Goal: Navigation & Orientation: Find specific page/section

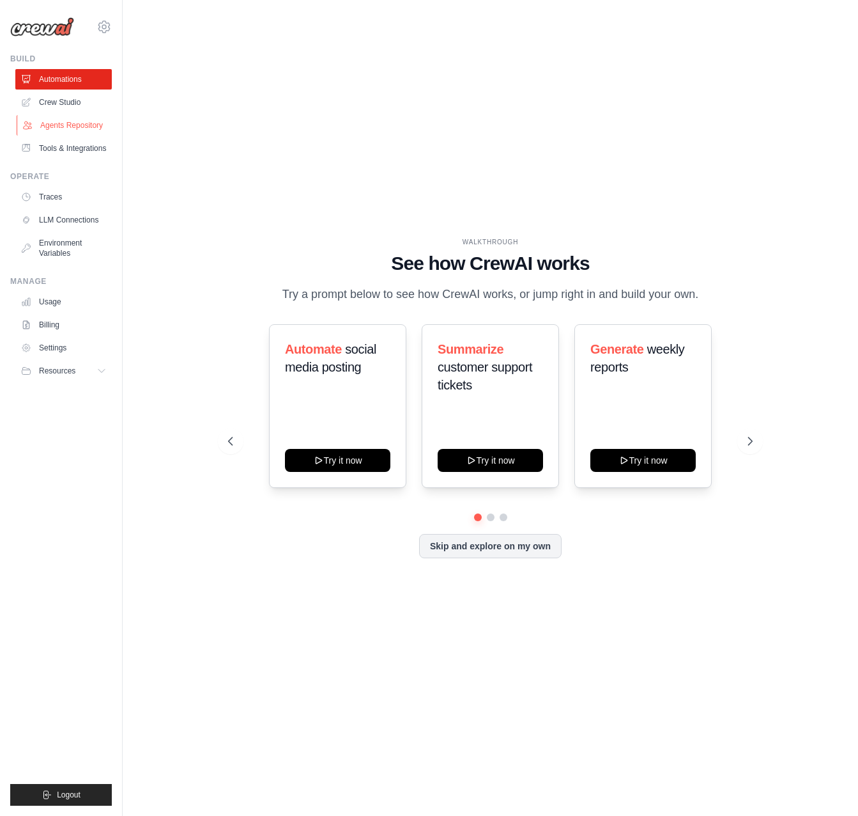
click at [60, 118] on link "Agents Repository" at bounding box center [65, 125] width 97 height 20
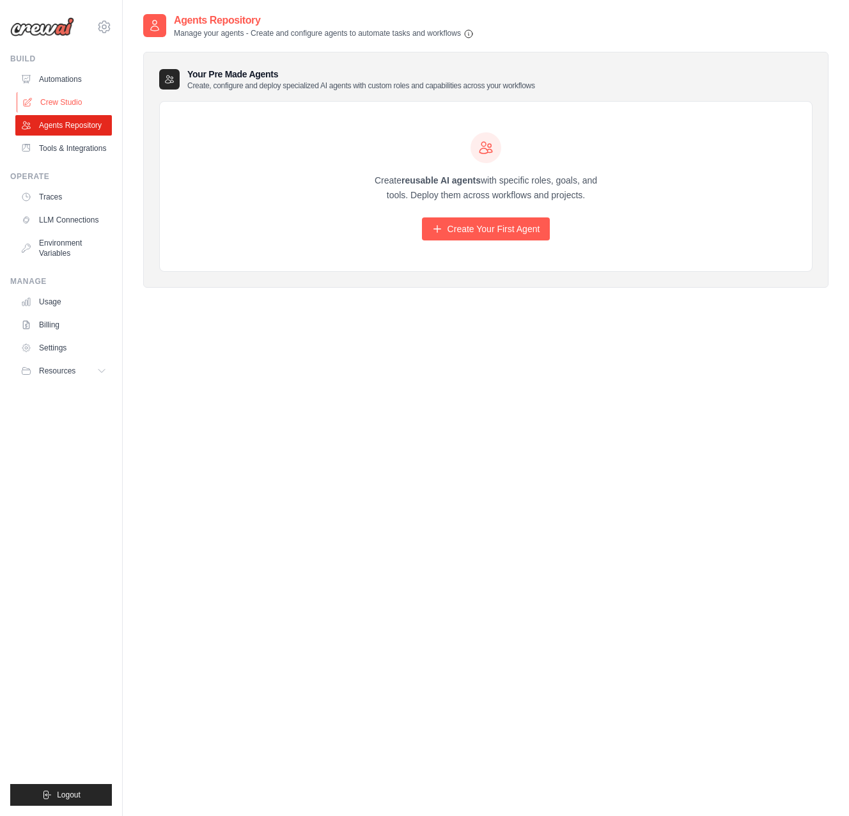
click at [61, 98] on link "Crew Studio" at bounding box center [65, 102] width 97 height 20
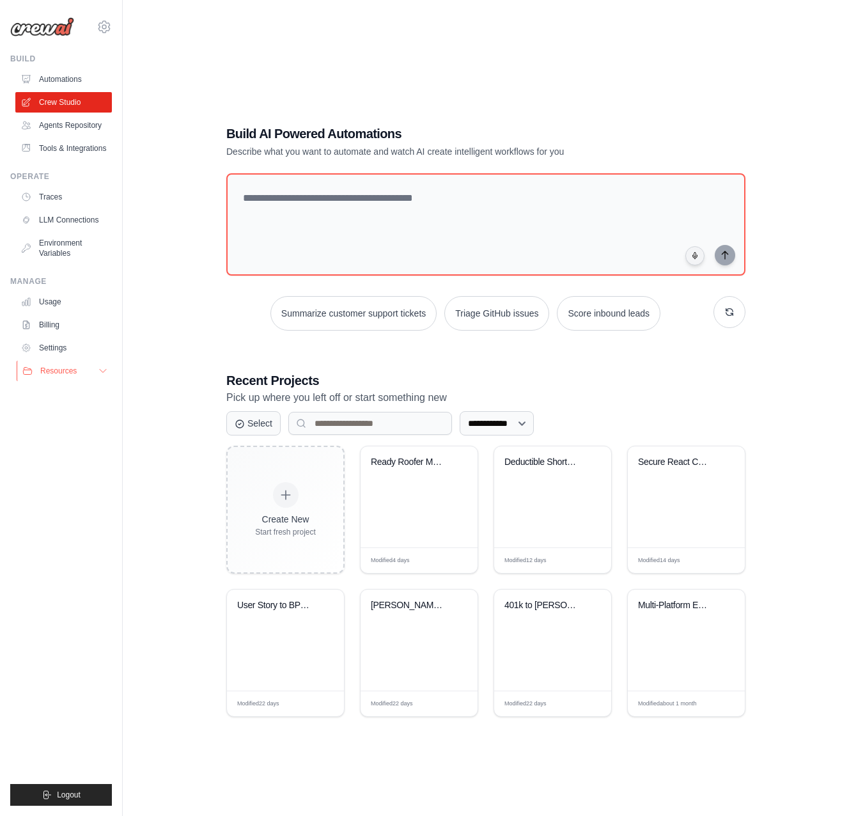
click at [99, 370] on icon at bounding box center [103, 371] width 10 height 10
